Goal: Find specific page/section: Find specific page/section

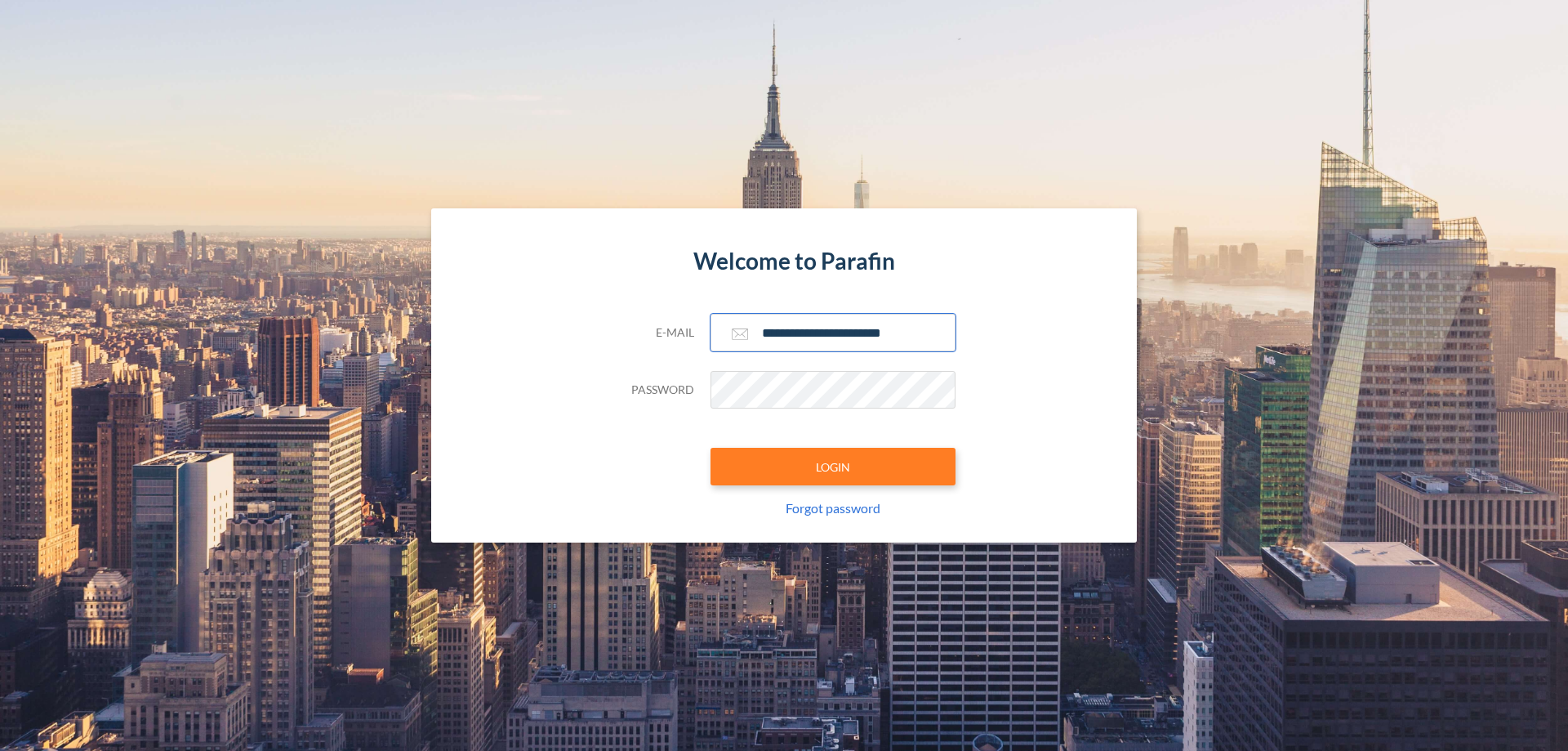
type input "**********"
click at [833, 466] on button "LOGIN" at bounding box center [832, 466] width 245 height 38
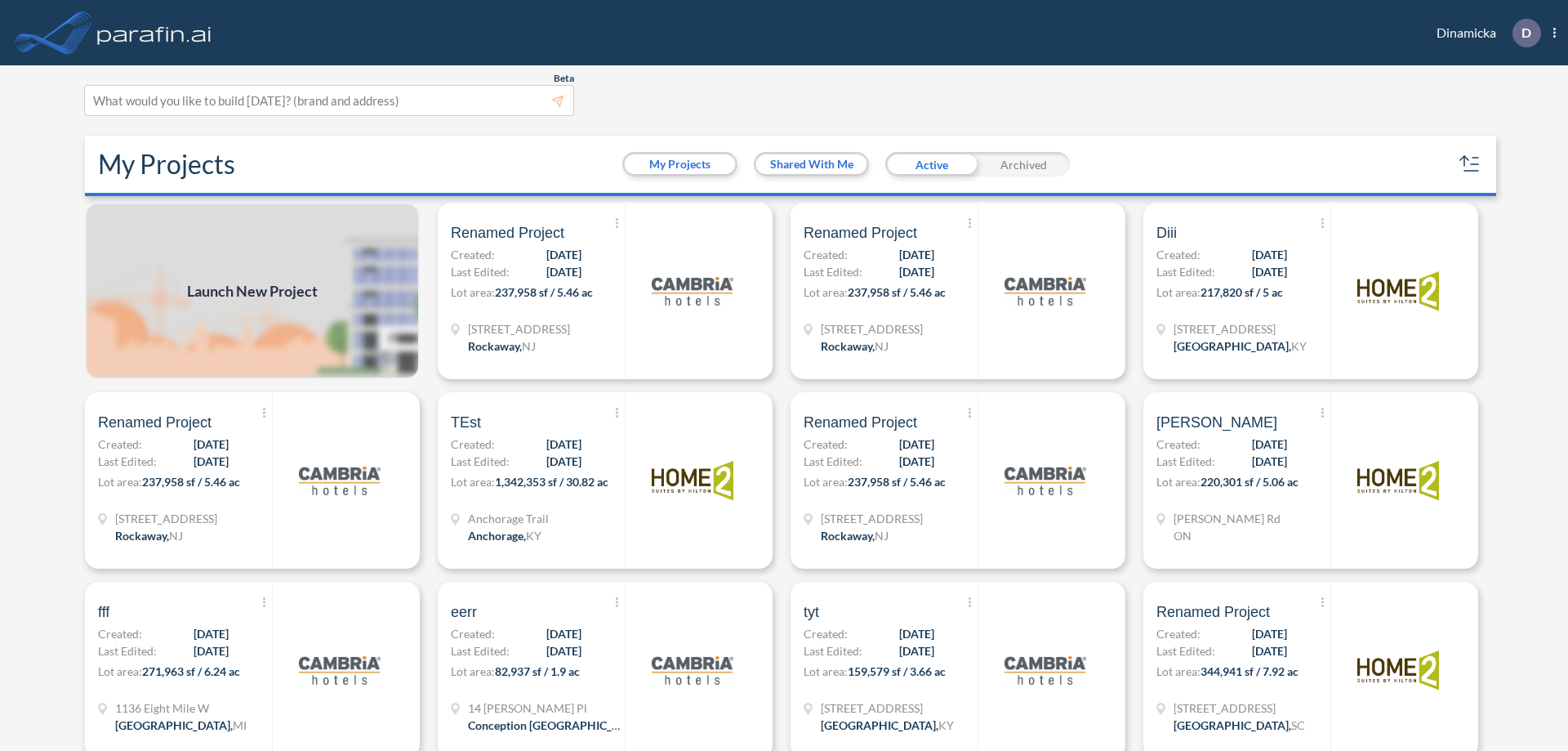
scroll to position [4, 0]
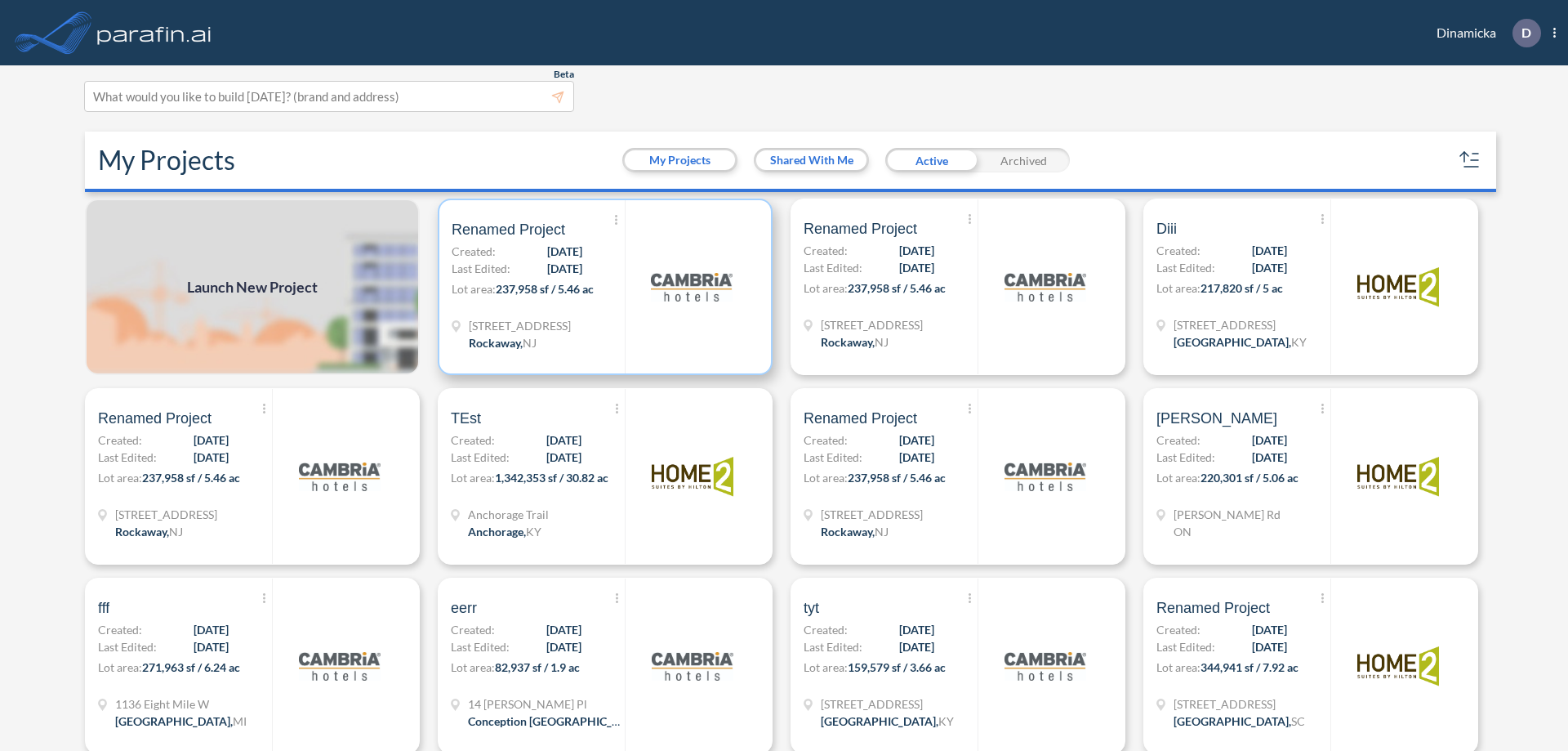
click at [602, 287] on p "Lot area: 237,958 sf / 5.46 ac" at bounding box center [539, 292] width 173 height 24
